Goal: Find contact information: Find contact information

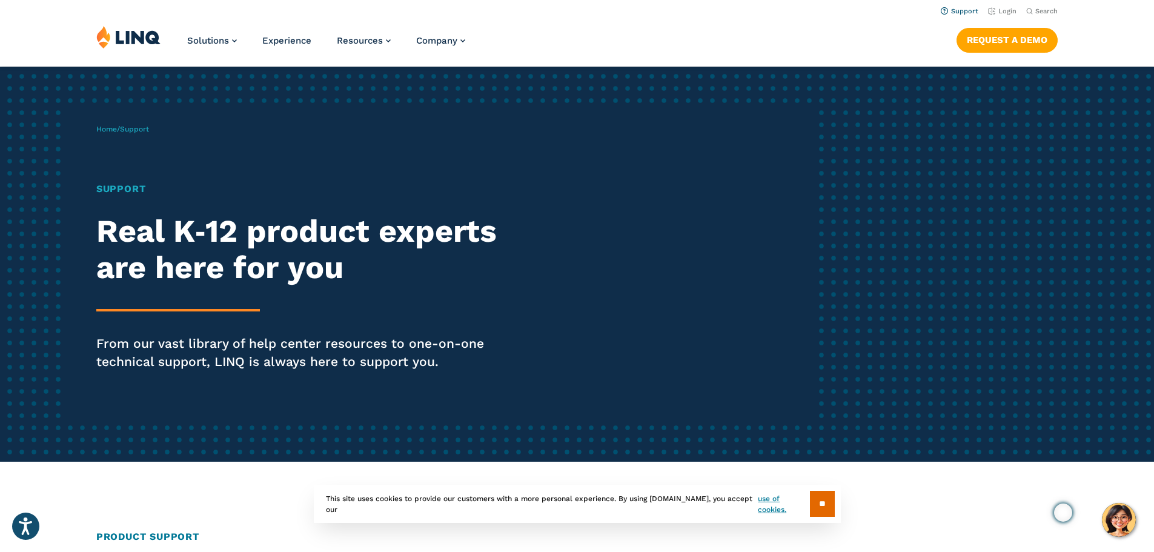
click at [961, 10] on link "Support" at bounding box center [960, 11] width 38 height 8
click at [958, 12] on link "Support" at bounding box center [960, 11] width 38 height 8
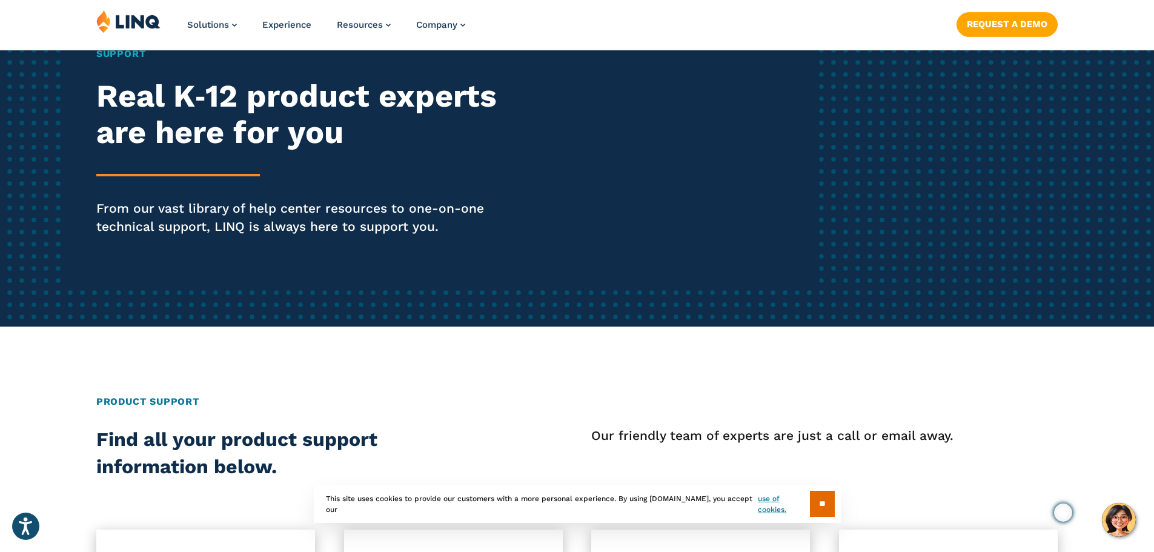
scroll to position [182, 0]
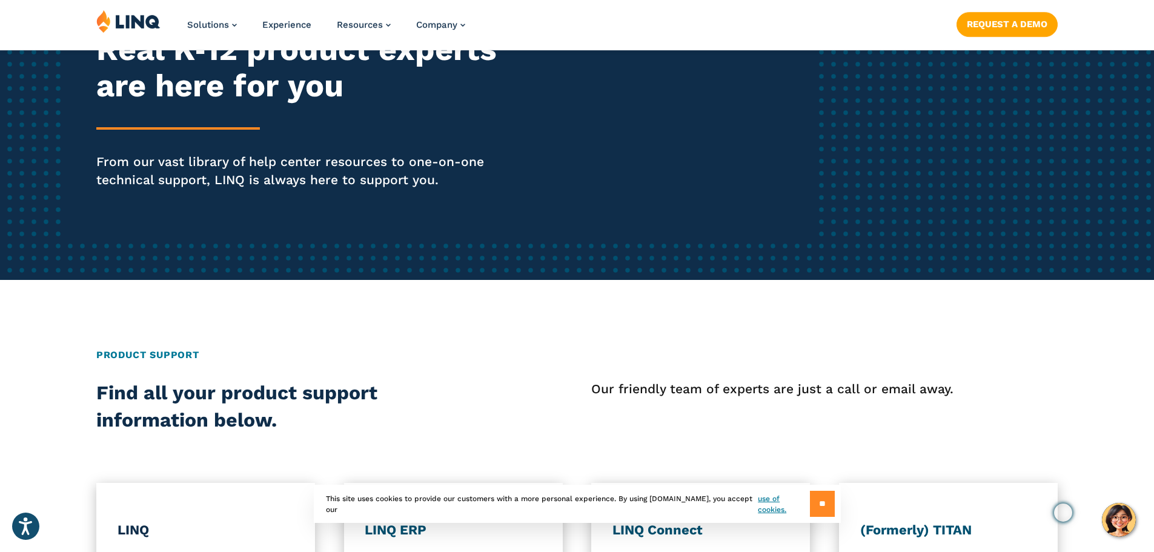
click at [823, 500] on input "**" at bounding box center [822, 504] width 25 height 26
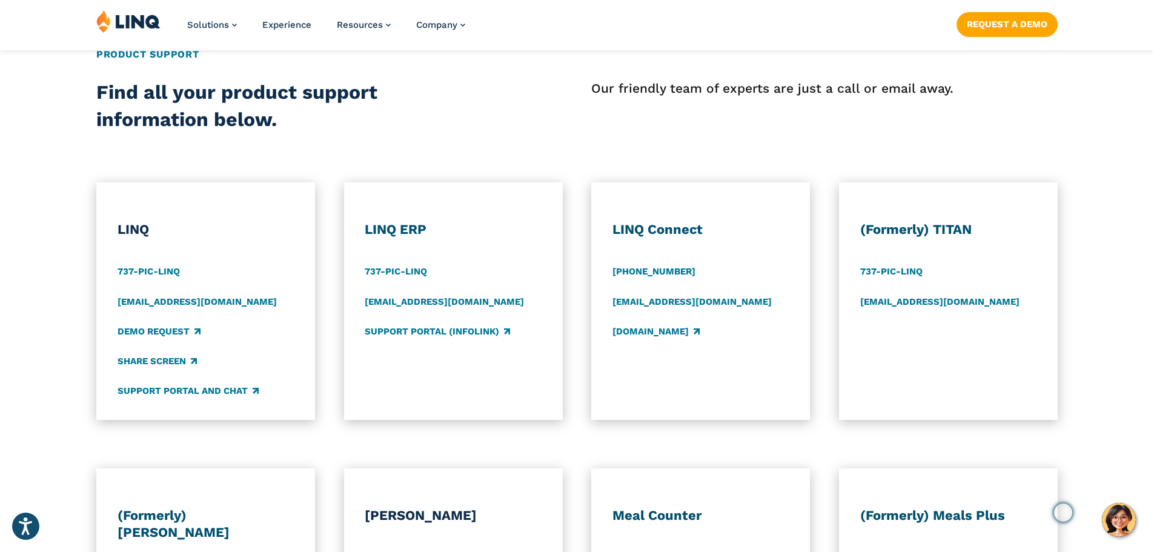
scroll to position [485, 0]
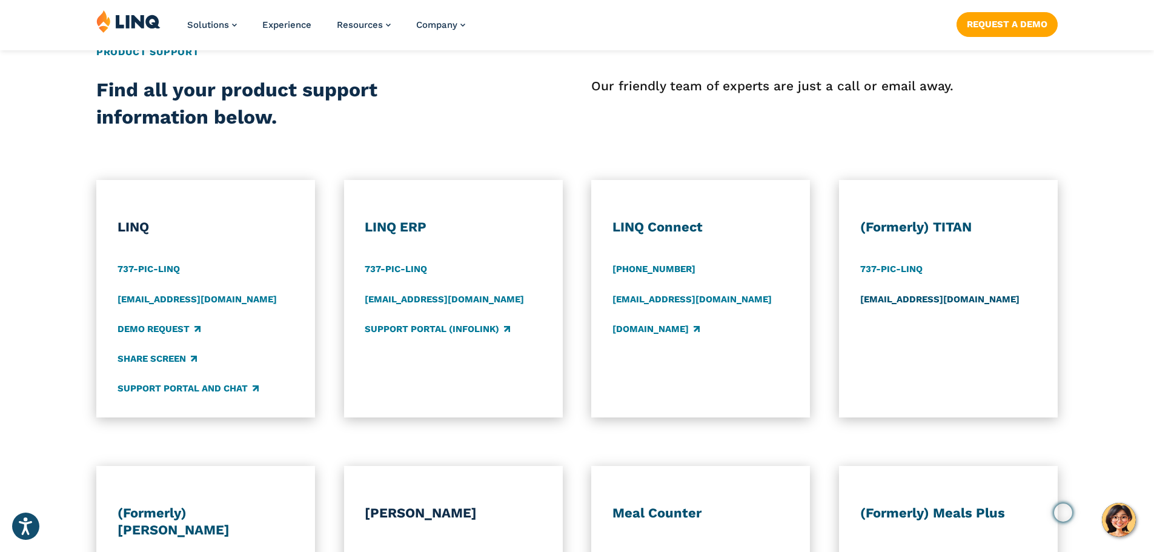
click at [926, 299] on link "[EMAIL_ADDRESS][DOMAIN_NAME]" at bounding box center [939, 299] width 159 height 13
click at [938, 298] on link "[EMAIL_ADDRESS][DOMAIN_NAME]" at bounding box center [939, 299] width 159 height 13
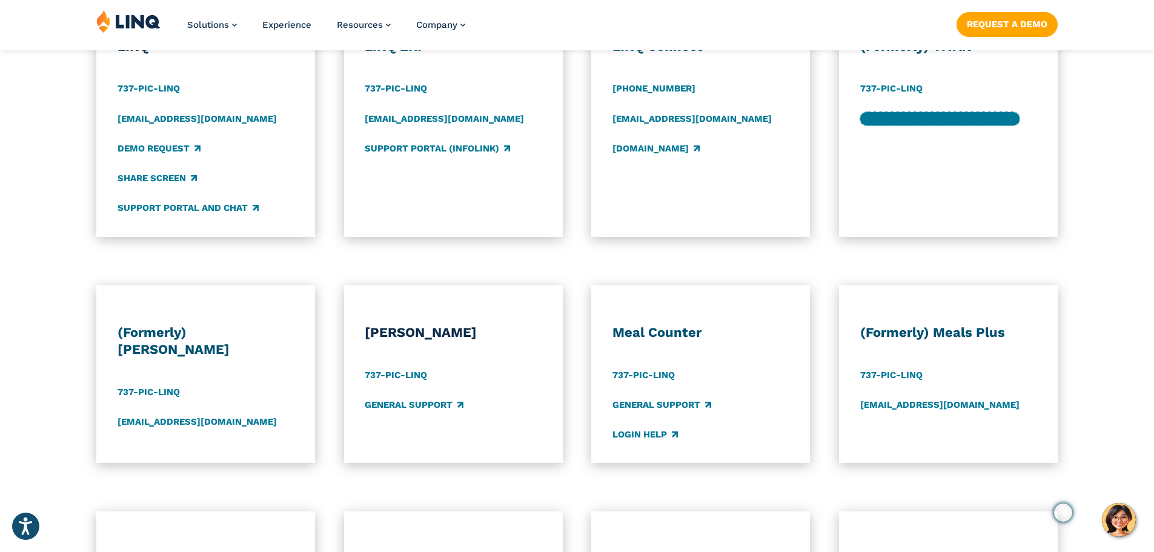
scroll to position [666, 0]
click at [1124, 520] on img "Hello, have a question? Let’s chat." at bounding box center [1119, 520] width 34 height 34
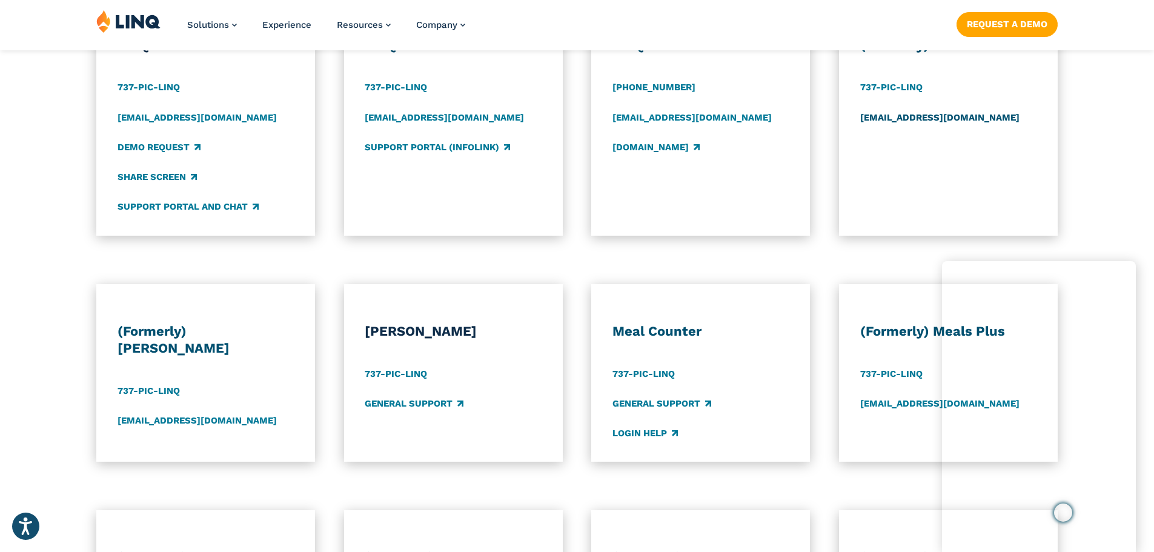
click at [885, 117] on link "[EMAIL_ADDRESS][DOMAIN_NAME]" at bounding box center [939, 117] width 159 height 13
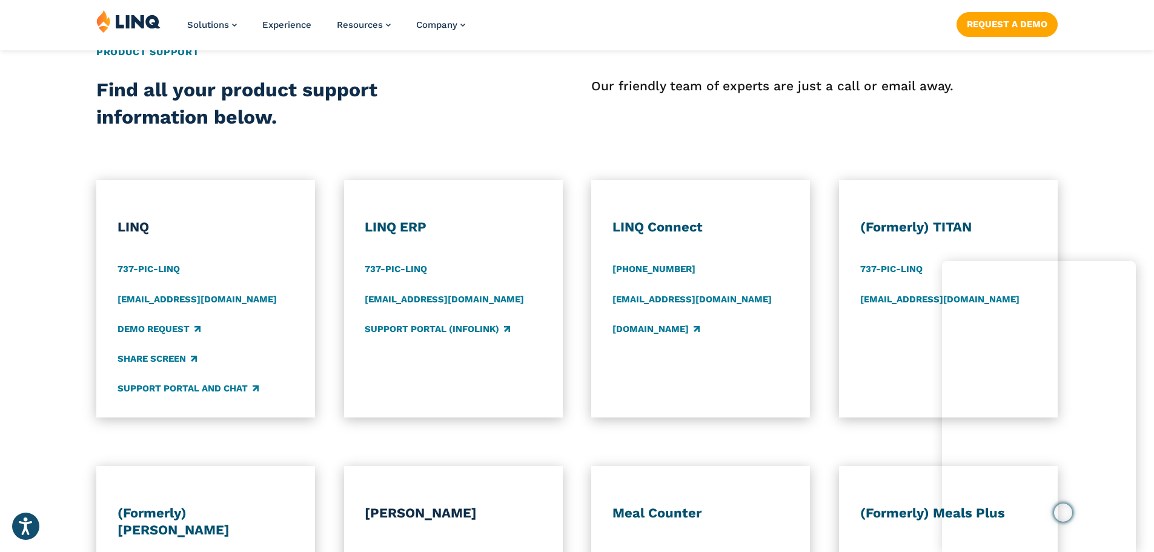
scroll to position [545, 0]
